Goal: Information Seeking & Learning: Learn about a topic

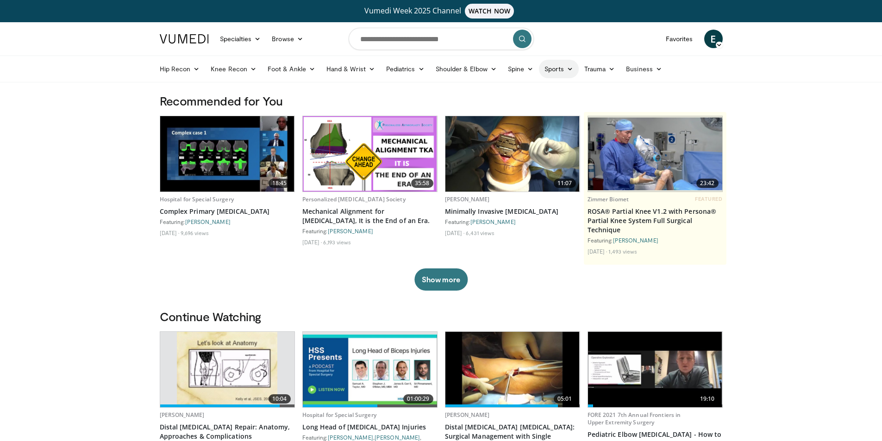
click at [568, 69] on icon at bounding box center [570, 69] width 6 height 6
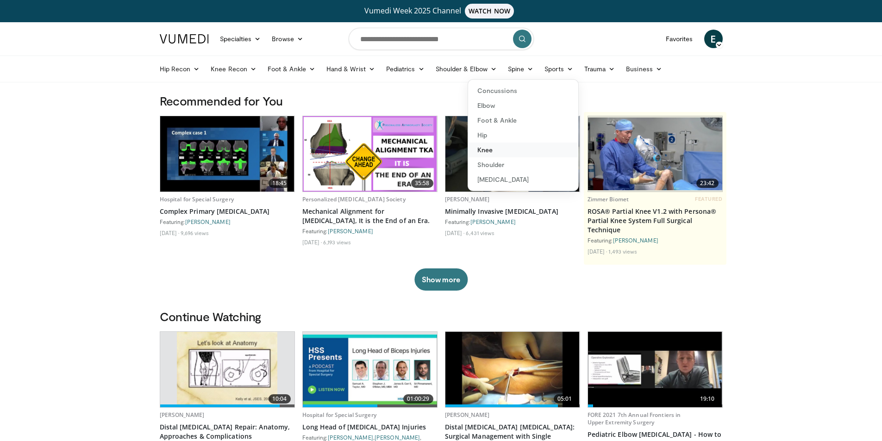
click at [479, 148] on link "Knee" at bounding box center [523, 150] width 110 height 15
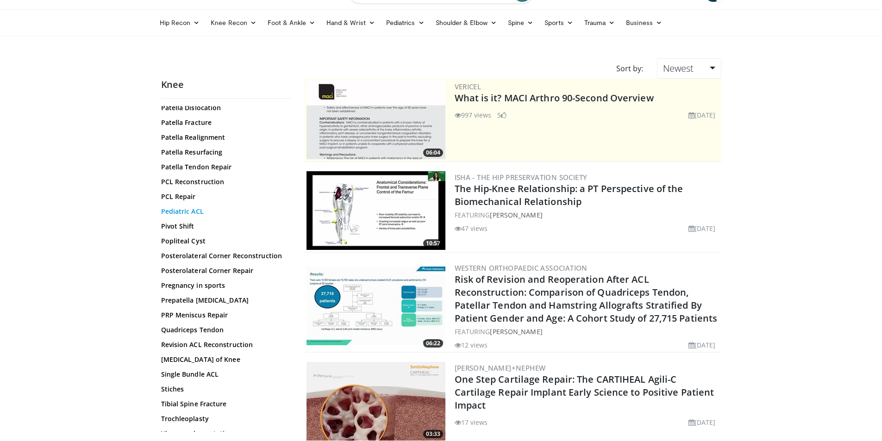
scroll to position [926, 0]
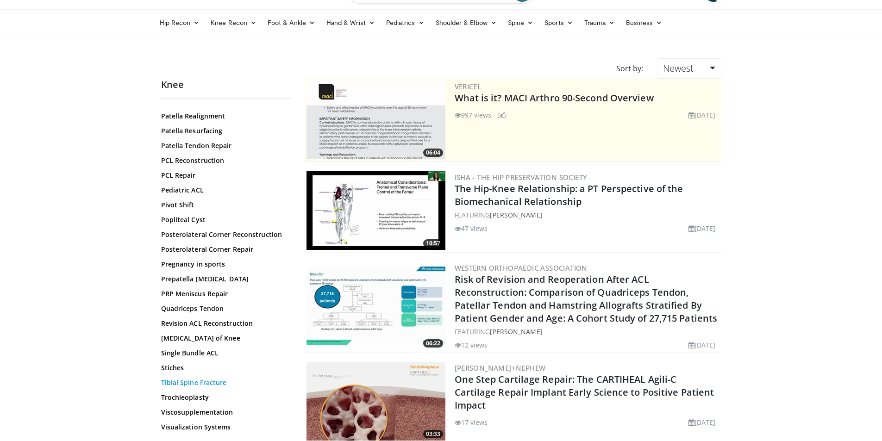
click at [185, 382] on link "Tibial Spine Fracture" at bounding box center [223, 382] width 125 height 9
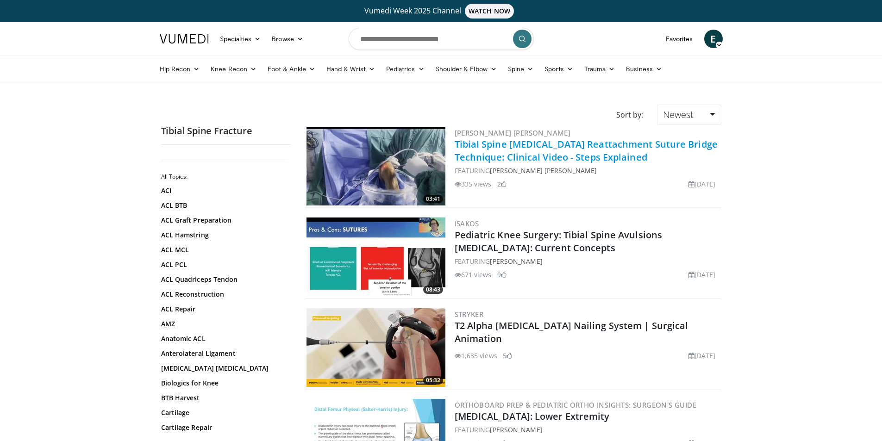
click at [489, 148] on link "Tibial Spine Avulsion Reattachment Suture Bridge Technique: Clinical Video - St…" at bounding box center [586, 150] width 263 height 25
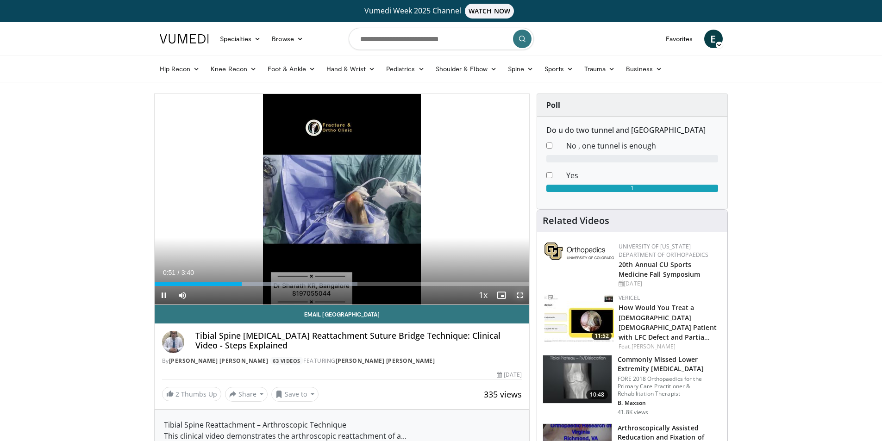
click at [520, 295] on span "Video Player" at bounding box center [520, 295] width 19 height 19
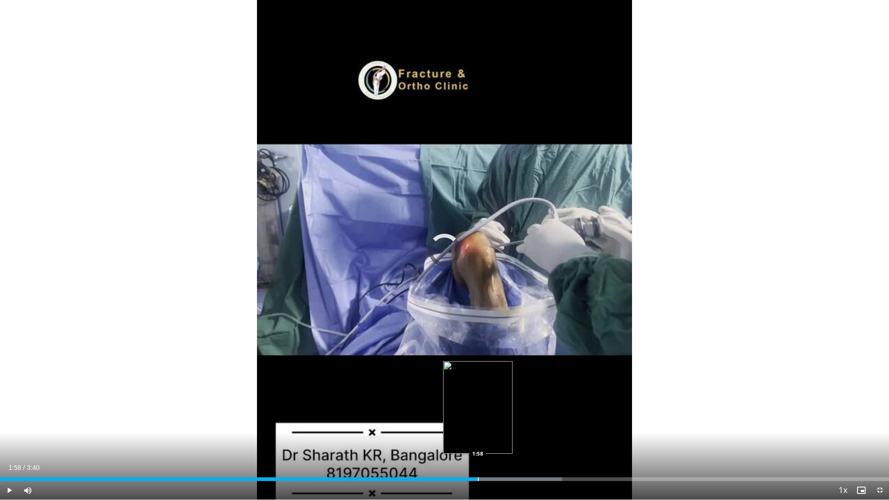
click at [478, 441] on div "Loaded : 63.25% 1:58 1:58" at bounding box center [444, 479] width 889 height 4
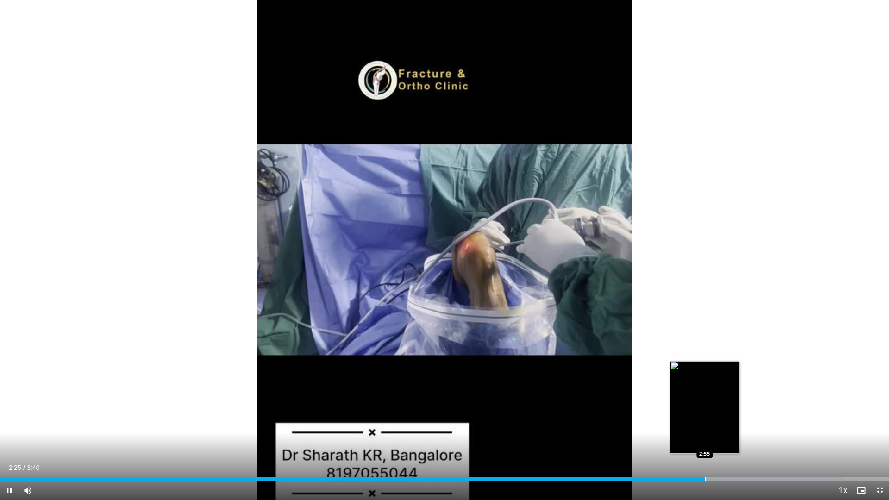
click at [705, 441] on div "Progress Bar" at bounding box center [705, 479] width 1 height 4
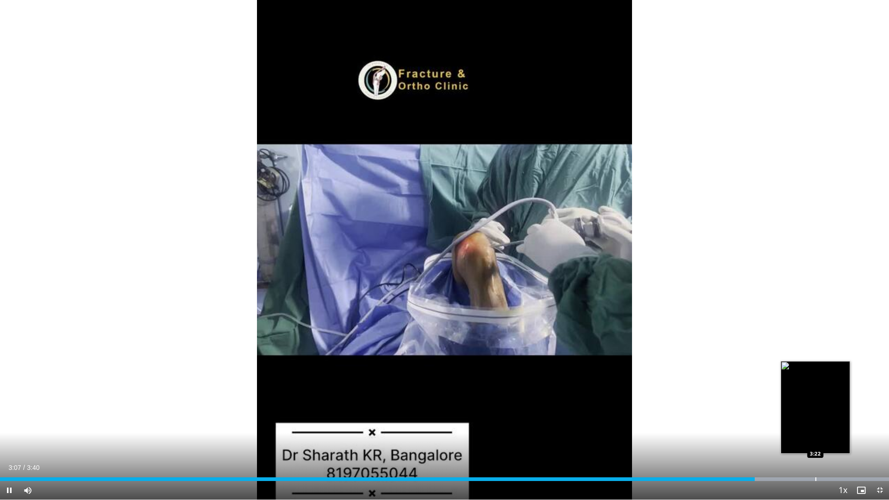
click at [815, 441] on div "Progress Bar" at bounding box center [815, 479] width 1 height 4
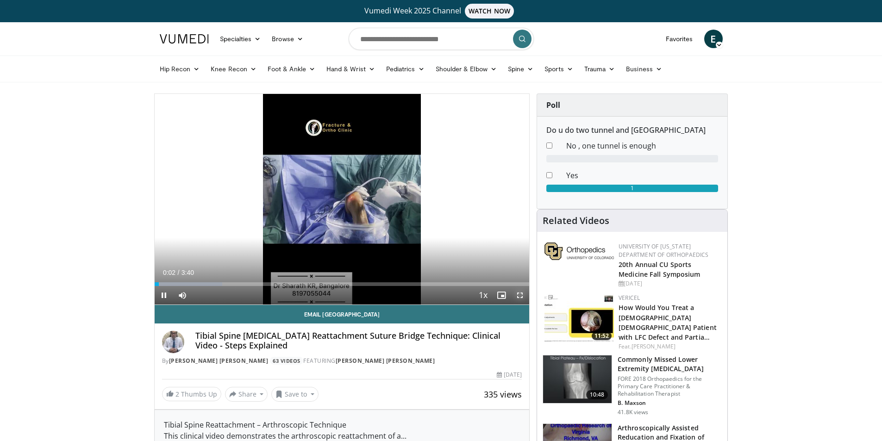
click at [518, 294] on span "Video Player" at bounding box center [520, 295] width 19 height 19
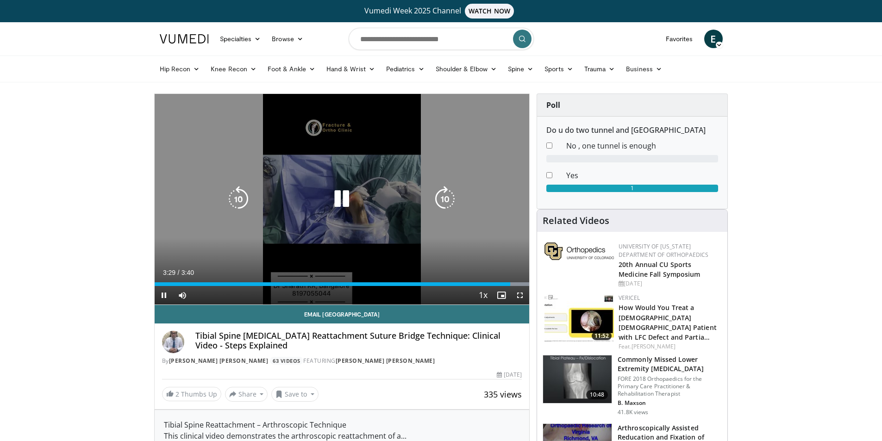
click at [346, 202] on icon "Video Player" at bounding box center [342, 199] width 26 height 26
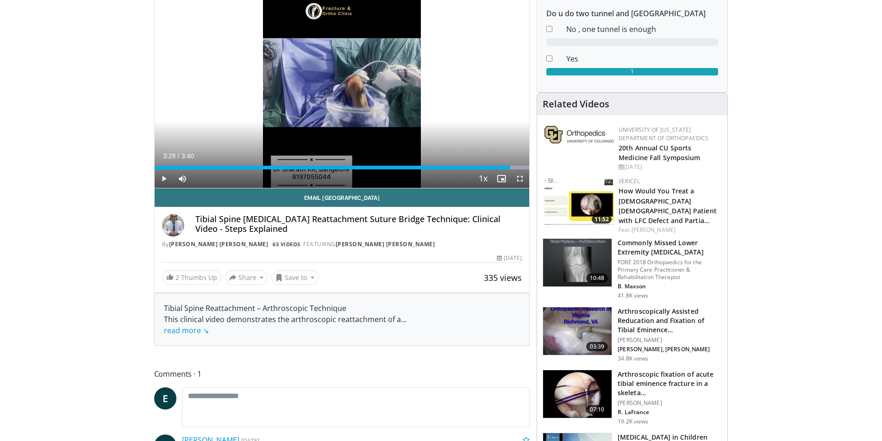
scroll to position [139, 0]
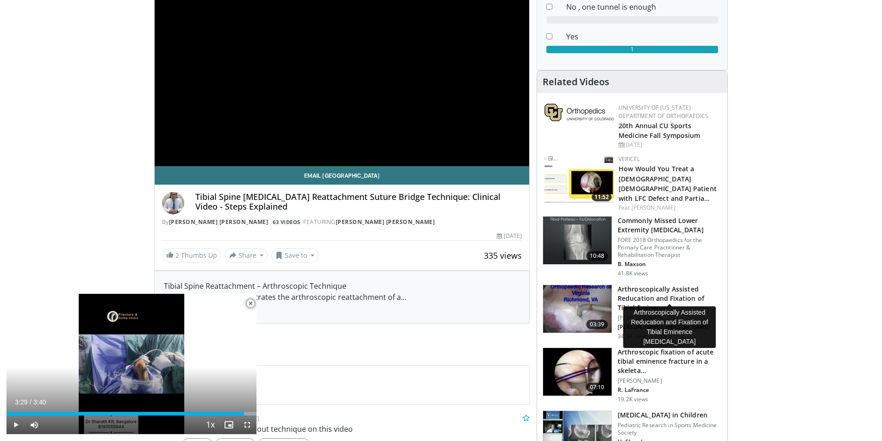
click at [637, 285] on h3 "Arthroscopically Assisted Reducation and Fixation of Tibial Eminence…" at bounding box center [670, 299] width 104 height 28
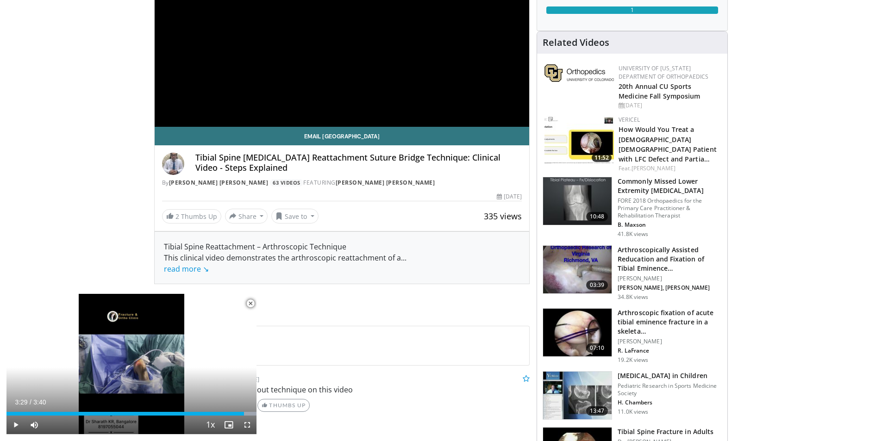
scroll to position [185, 0]
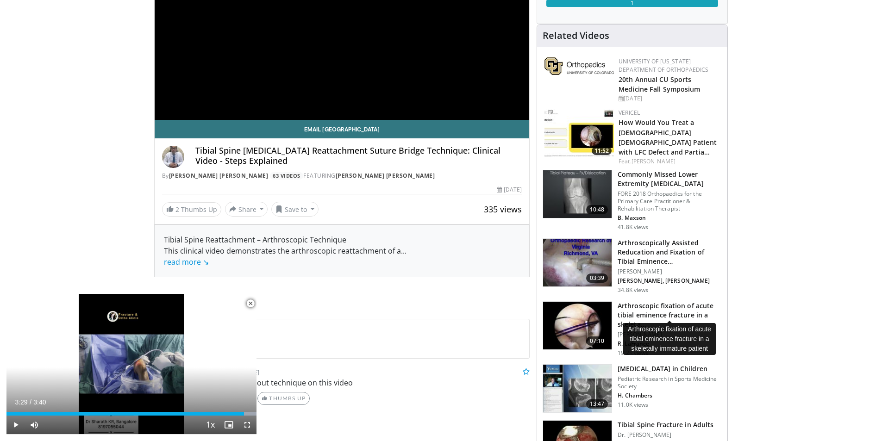
click at [643, 301] on h3 "Arthroscopic fixation of acute tibial eminence fracture in a skeleta…" at bounding box center [670, 315] width 104 height 28
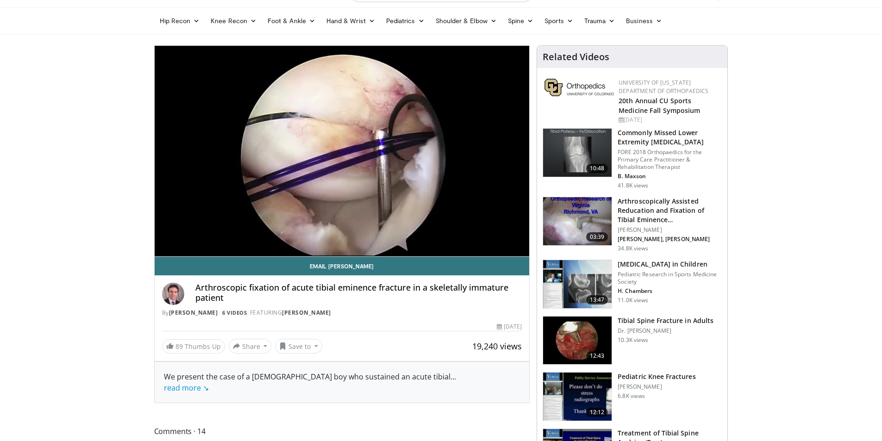
scroll to position [46, 0]
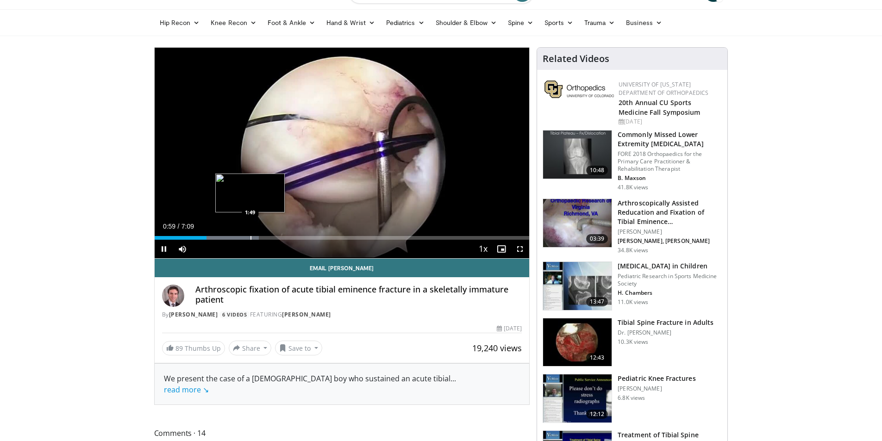
click at [250, 237] on video-js "**********" at bounding box center [342, 153] width 375 height 211
click at [250, 238] on div "Progress Bar" at bounding box center [250, 238] width 1 height 4
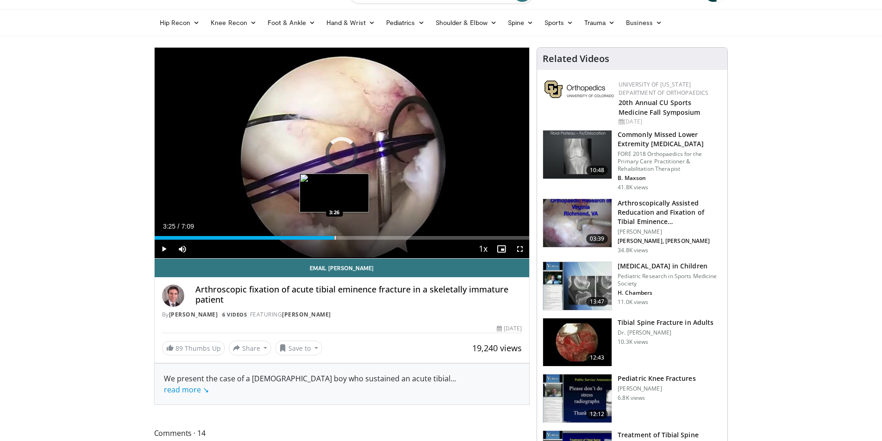
click at [335, 236] on div "Progress Bar" at bounding box center [335, 238] width 1 height 4
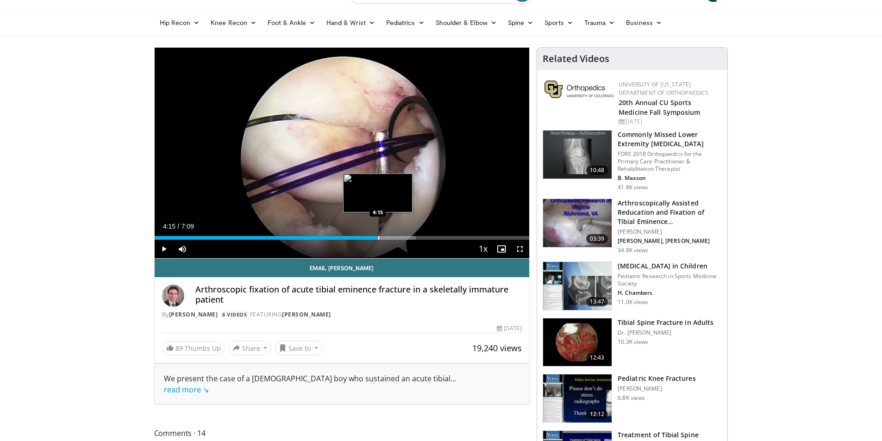
click at [378, 237] on div "Progress Bar" at bounding box center [378, 238] width 1 height 4
click at [395, 239] on div "Progress Bar" at bounding box center [395, 238] width 1 height 4
click at [438, 239] on div "Progress Bar" at bounding box center [438, 238] width 1 height 4
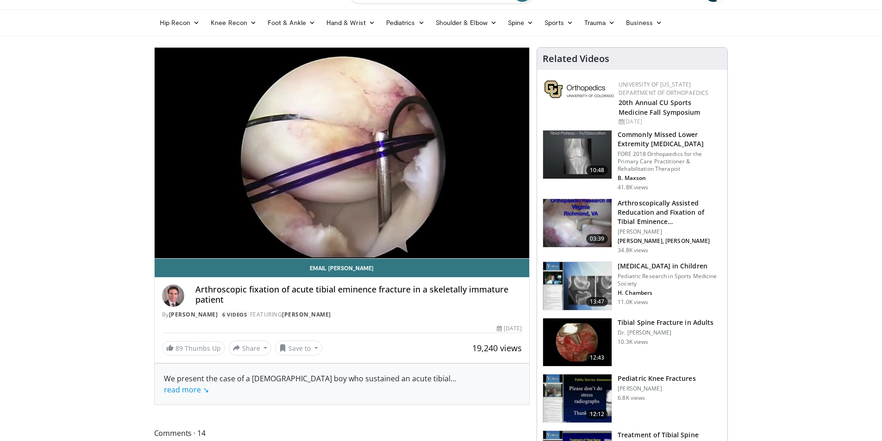
click at [652, 323] on h3 "Tibial Spine Fracture in Adults" at bounding box center [666, 322] width 96 height 9
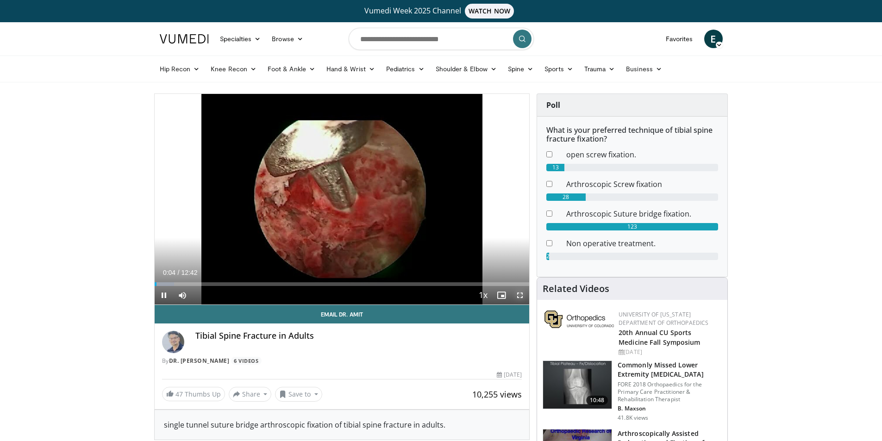
click at [520, 294] on span "Video Player" at bounding box center [520, 295] width 19 height 19
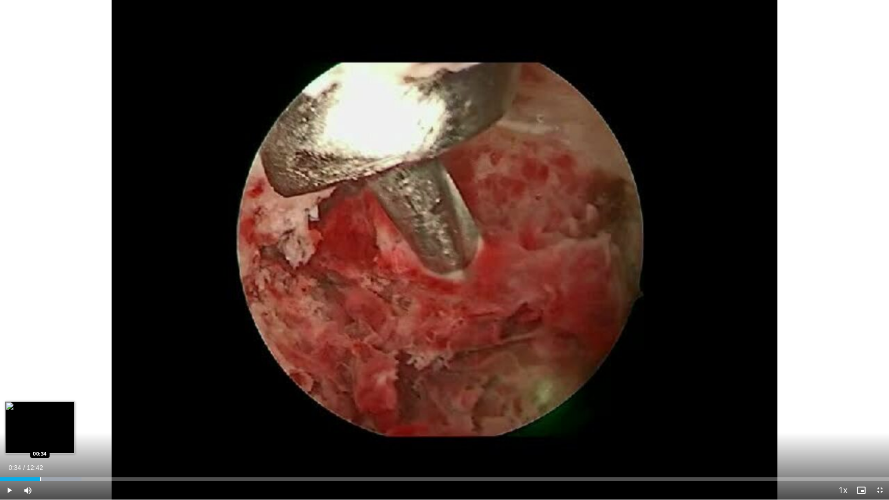
click at [40, 441] on div "Progress Bar" at bounding box center [40, 479] width 1 height 4
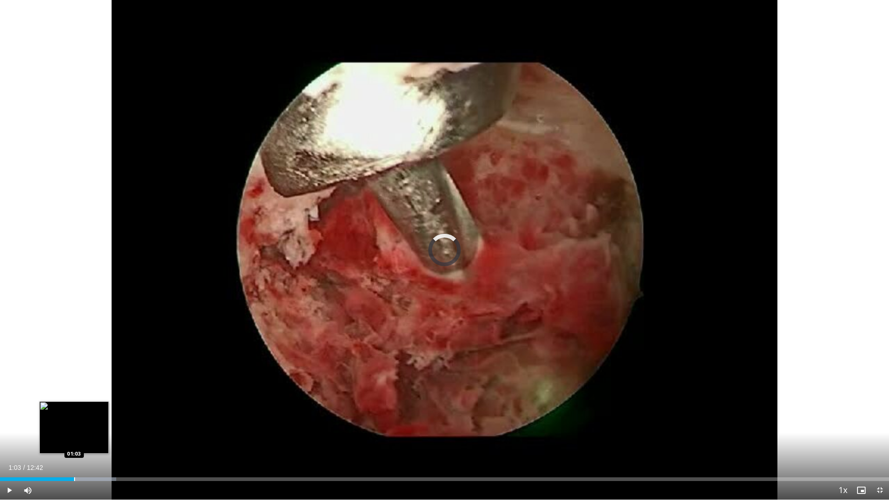
click at [75, 441] on div "Loaded : 13.09% 01:03 01:03" at bounding box center [444, 476] width 889 height 9
click at [105, 441] on div "Progress Bar" at bounding box center [105, 479] width 1 height 4
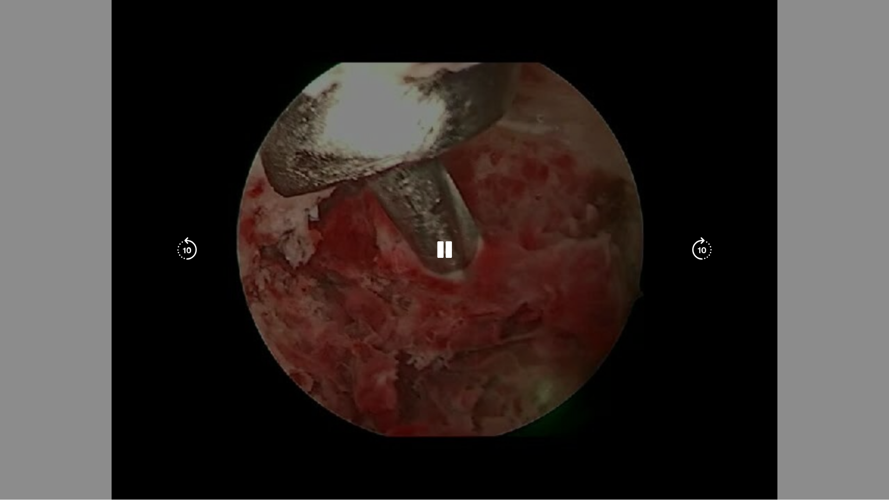
click at [138, 441] on video-js "**********" at bounding box center [444, 250] width 889 height 500
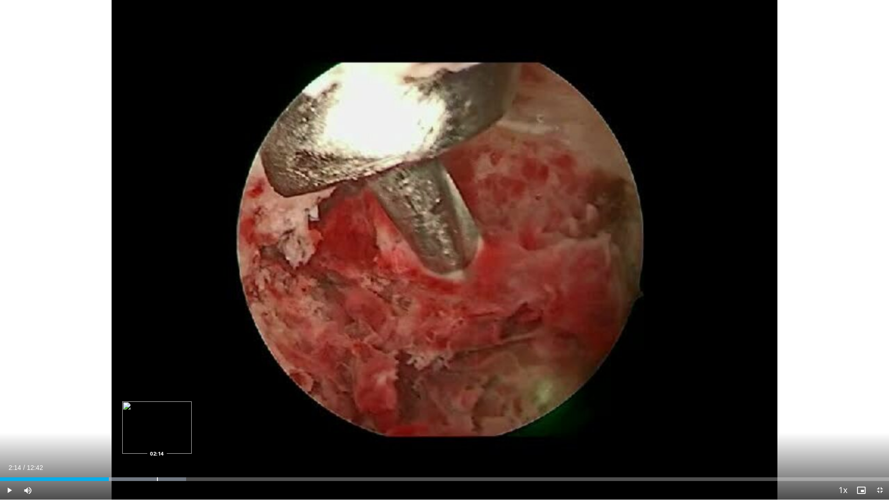
click at [157, 441] on div "Progress Bar" at bounding box center [157, 479] width 1 height 4
click at [185, 441] on div "Progress Bar" at bounding box center [184, 479] width 1 height 4
click at [223, 441] on div "Progress Bar" at bounding box center [223, 479] width 1 height 4
click at [258, 441] on div "Progress Bar" at bounding box center [258, 479] width 1 height 4
click at [278, 441] on div "Progress Bar" at bounding box center [278, 479] width 1 height 4
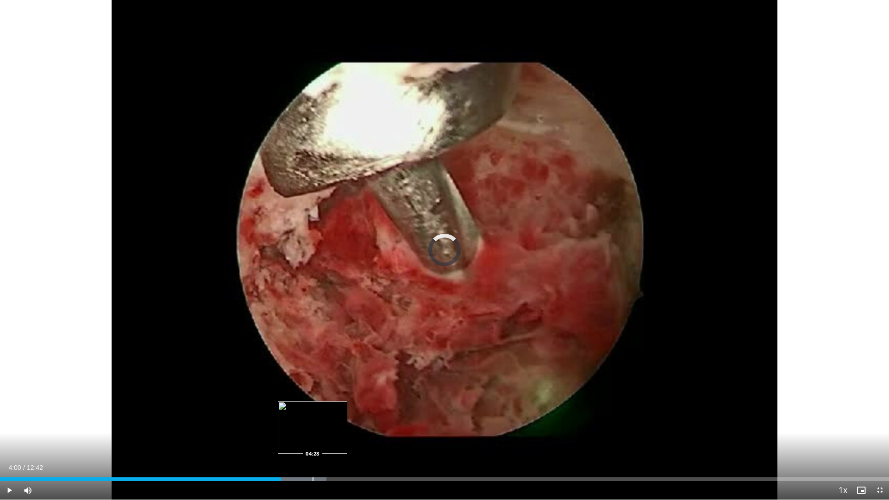
click at [313, 441] on div "Progress Bar" at bounding box center [312, 479] width 1 height 4
click at [337, 441] on div "Progress Bar" at bounding box center [337, 479] width 1 height 4
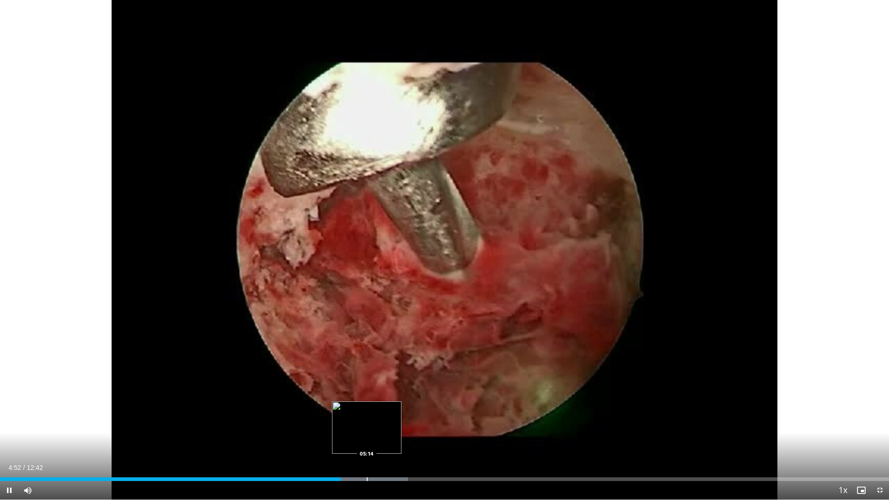
click at [367, 441] on div "Loaded : 45.91% 04:52 05:14" at bounding box center [444, 476] width 889 height 9
click at [396, 441] on div "Progress Bar" at bounding box center [395, 479] width 1 height 4
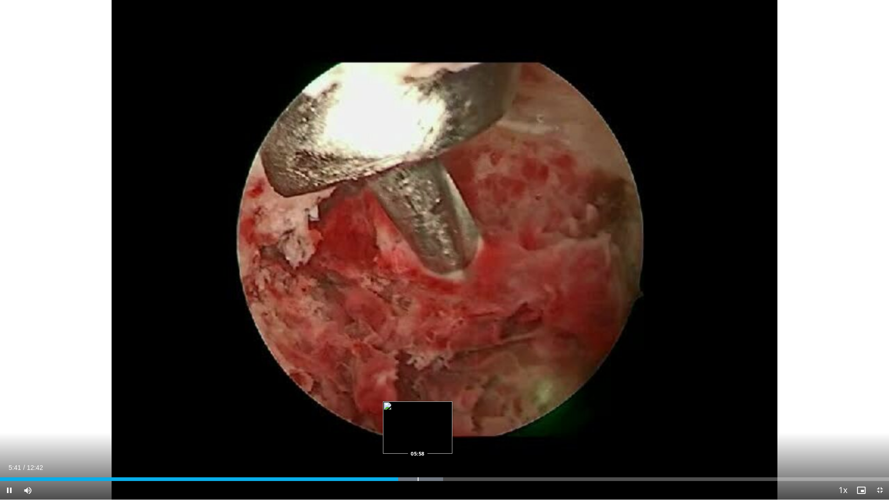
click at [418, 441] on div "Progress Bar" at bounding box center [418, 479] width 1 height 4
click at [445, 441] on div "Progress Bar" at bounding box center [445, 479] width 1 height 4
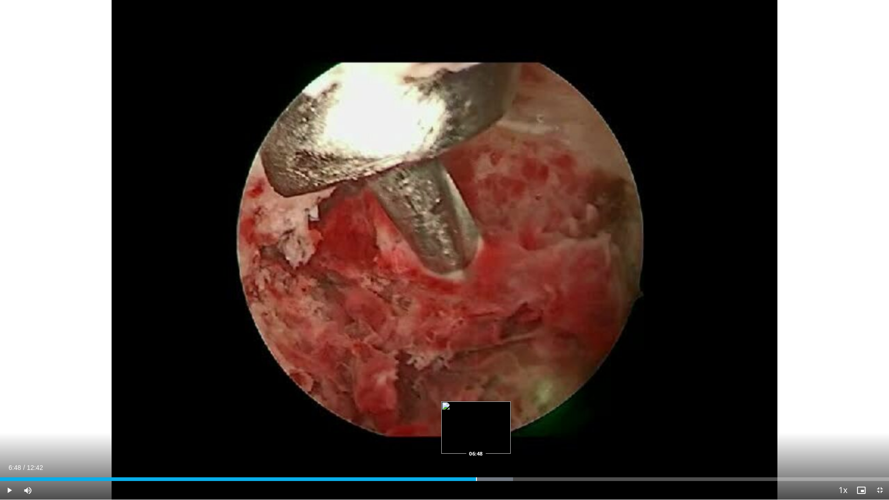
click at [476, 441] on div "Progress Bar" at bounding box center [476, 479] width 1 height 4
click at [498, 441] on div "Progress Bar" at bounding box center [498, 479] width 1 height 4
click at [533, 441] on div "Current Time 7:10 / Duration 12:42 Pause Skip Backward Skip Forward Mute Loaded…" at bounding box center [444, 490] width 889 height 19
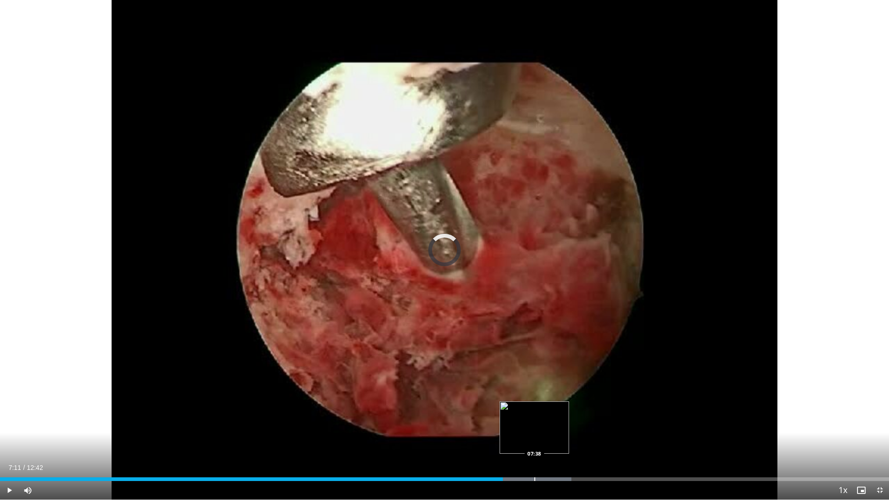
click at [535, 441] on div "Progress Bar" at bounding box center [534, 479] width 1 height 4
click at [565, 441] on div "Progress Bar" at bounding box center [565, 479] width 1 height 4
click at [595, 441] on div "Progress Bar" at bounding box center [595, 479] width 1 height 4
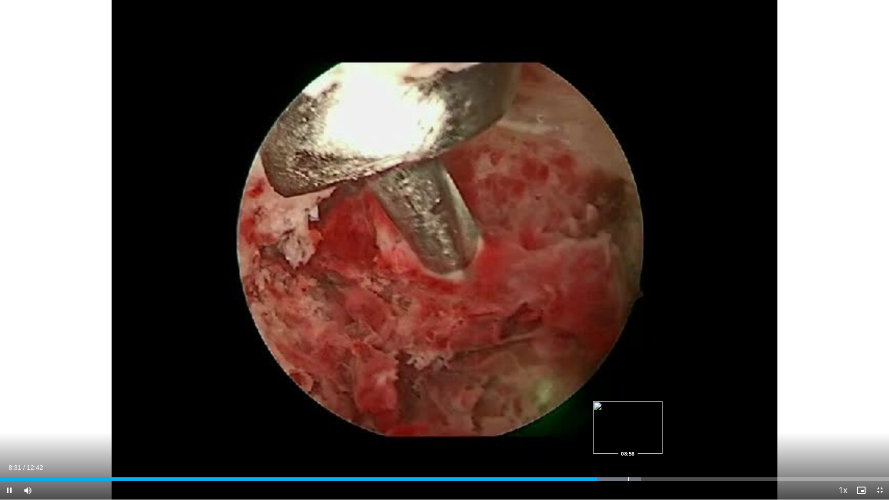
click at [628, 441] on div "Progress Bar" at bounding box center [628, 479] width 1 height 4
click at [684, 441] on div "10 seconds Tap to unmute" at bounding box center [444, 250] width 889 height 500
click at [701, 441] on div "Progress Bar" at bounding box center [701, 479] width 1 height 4
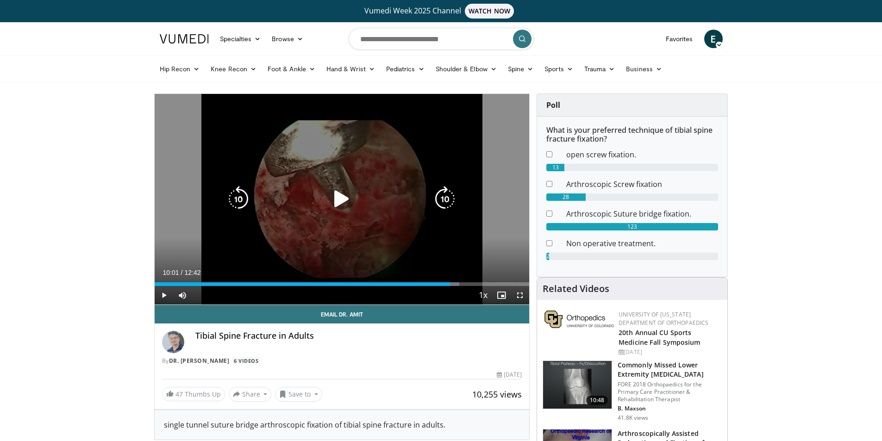
click at [342, 201] on icon "Video Player" at bounding box center [342, 199] width 26 height 26
click at [341, 190] on icon "Video Player" at bounding box center [342, 199] width 26 height 26
